Goal: Transaction & Acquisition: Purchase product/service

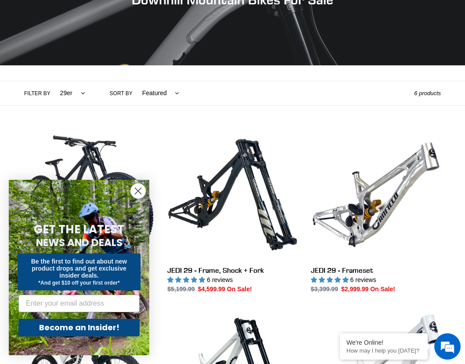
click at [138, 186] on circle "Close dialog" at bounding box center [138, 191] width 14 height 14
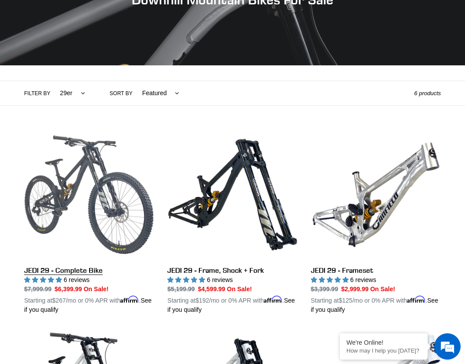
click at [106, 159] on link "JEDI 29 - Complete Bike" at bounding box center [89, 222] width 130 height 185
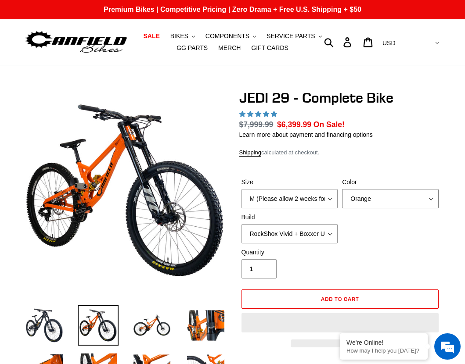
click at [431, 196] on select "Orange Stealth Black Raw" at bounding box center [390, 198] width 97 height 19
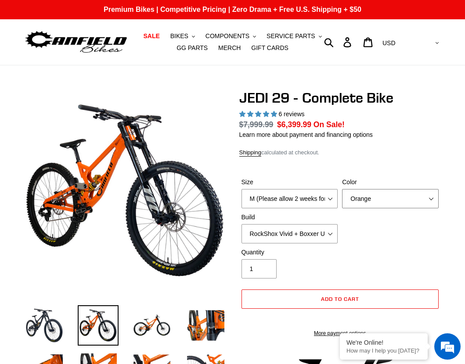
select select "highest-rating"
select select "Stealth Black"
click at [342, 189] on select "Orange Stealth Black Raw" at bounding box center [390, 198] width 97 height 19
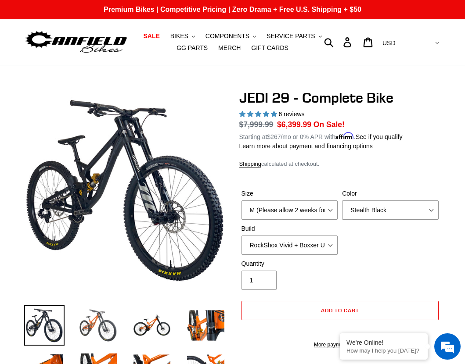
click at [62, 337] on img at bounding box center [44, 325] width 40 height 40
click at [89, 321] on img at bounding box center [98, 325] width 40 height 40
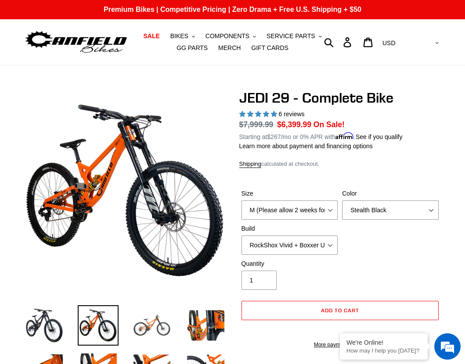
click at [159, 320] on img at bounding box center [152, 325] width 40 height 40
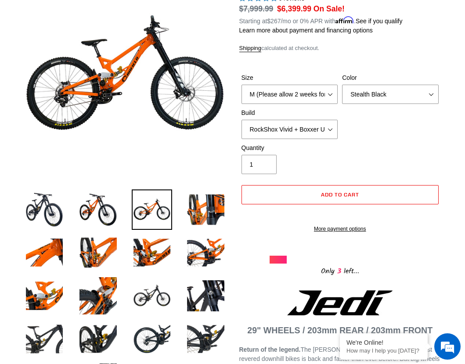
scroll to position [175, 0]
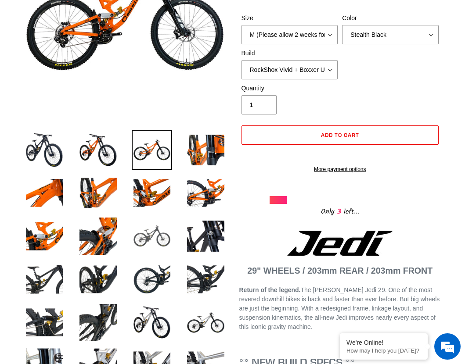
click at [161, 237] on img at bounding box center [152, 236] width 40 height 40
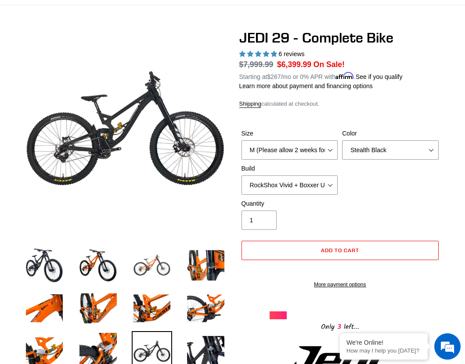
scroll to position [0, 0]
